Goal: Information Seeking & Learning: Learn about a topic

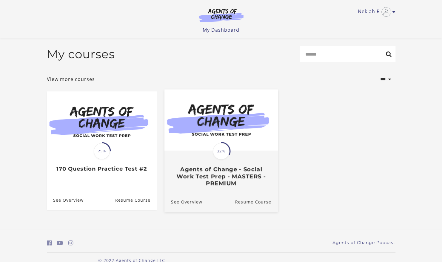
scroll to position [12, 0]
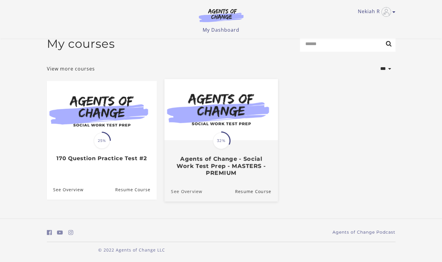
click at [192, 191] on link "See Overview" at bounding box center [183, 191] width 38 height 20
click at [254, 194] on link "Resume Course" at bounding box center [256, 191] width 43 height 20
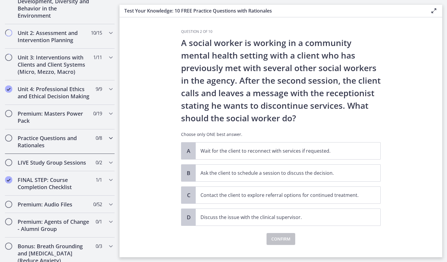
scroll to position [488, 0]
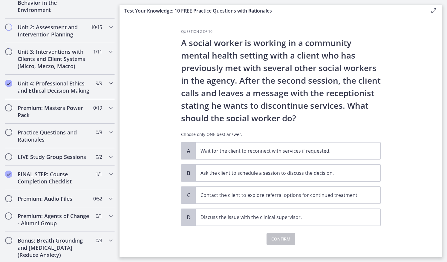
click at [100, 78] on div "Unit 4: Professional Ethics and Ethical Decision Making 9 / 9 Completed" at bounding box center [60, 87] width 110 height 24
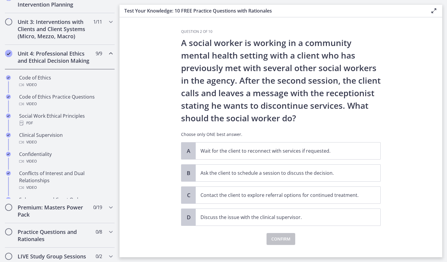
scroll to position [190, 0]
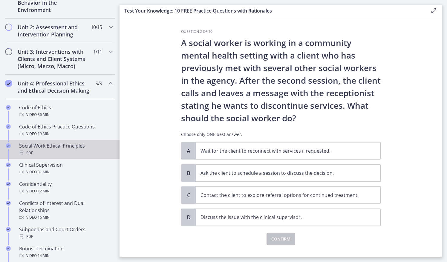
click at [61, 155] on div "PDF" at bounding box center [65, 152] width 93 height 7
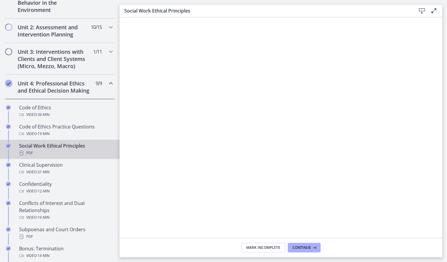
click at [421, 8] on icon at bounding box center [421, 10] width 7 height 7
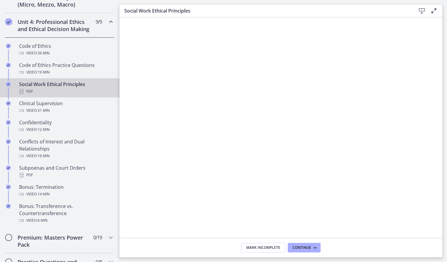
scroll to position [256, 0]
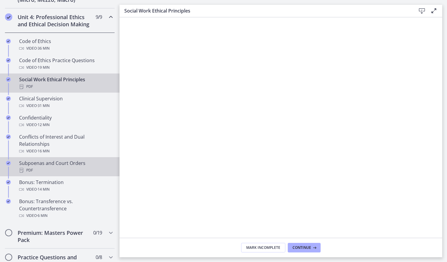
click at [66, 168] on div "Subpoenas and Court Orders PDF" at bounding box center [65, 166] width 93 height 14
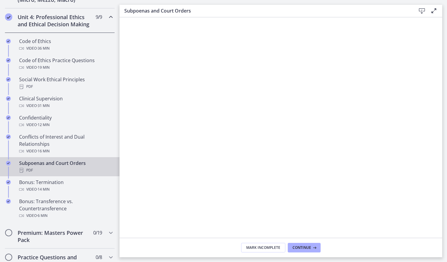
click at [420, 9] on icon at bounding box center [421, 10] width 7 height 7
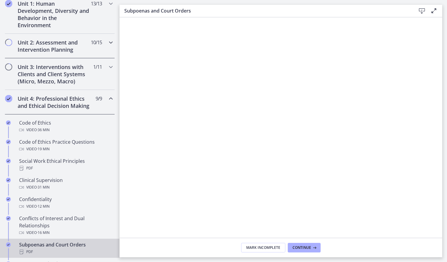
scroll to position [174, 0]
click at [93, 68] on span "1 / 11 Completed" at bounding box center [97, 67] width 9 height 7
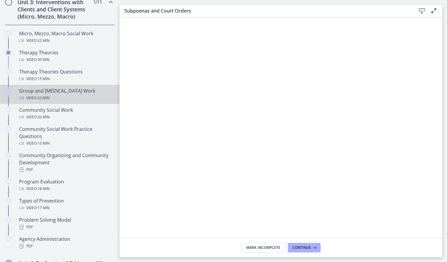
scroll to position [240, 0]
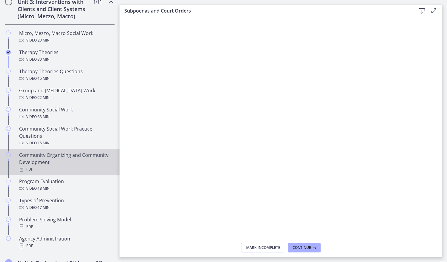
click at [53, 156] on div "Community Organizing and Community Development PDF" at bounding box center [65, 161] width 93 height 21
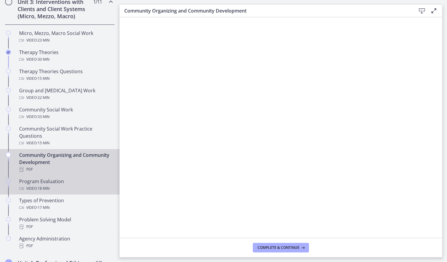
click at [67, 186] on div "Video · 18 min" at bounding box center [65, 188] width 93 height 7
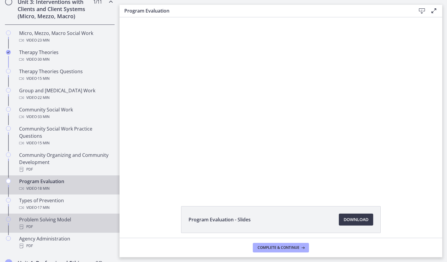
click at [50, 225] on div "PDF" at bounding box center [65, 226] width 93 height 7
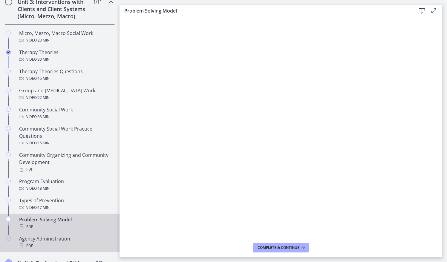
click at [83, 236] on div "Agency Administration PDF" at bounding box center [65, 242] width 93 height 14
click at [74, 219] on div "Problem Solving Model PDF" at bounding box center [65, 223] width 93 height 14
